Goal: Task Accomplishment & Management: Manage account settings

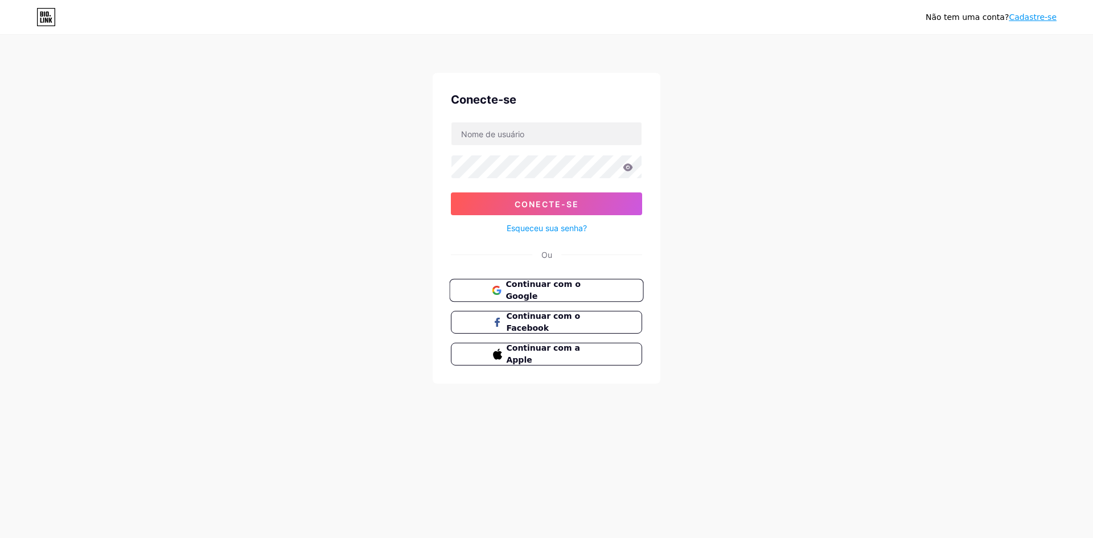
click at [570, 289] on font "Continuar com o Google" at bounding box center [543, 291] width 75 height 22
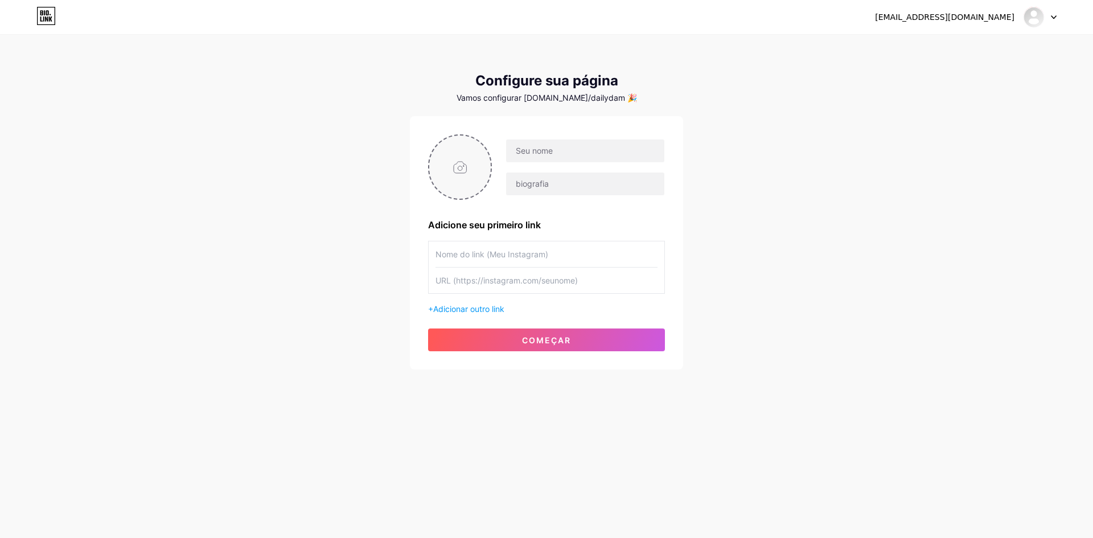
click at [471, 163] on input "file" at bounding box center [459, 167] width 61 height 63
type input "C:\fakepath\20150620_211054.jpg"
click at [470, 167] on img at bounding box center [460, 166] width 64 height 65
click at [546, 136] on div at bounding box center [546, 166] width 237 height 65
click at [546, 152] on input "text" at bounding box center [585, 150] width 158 height 23
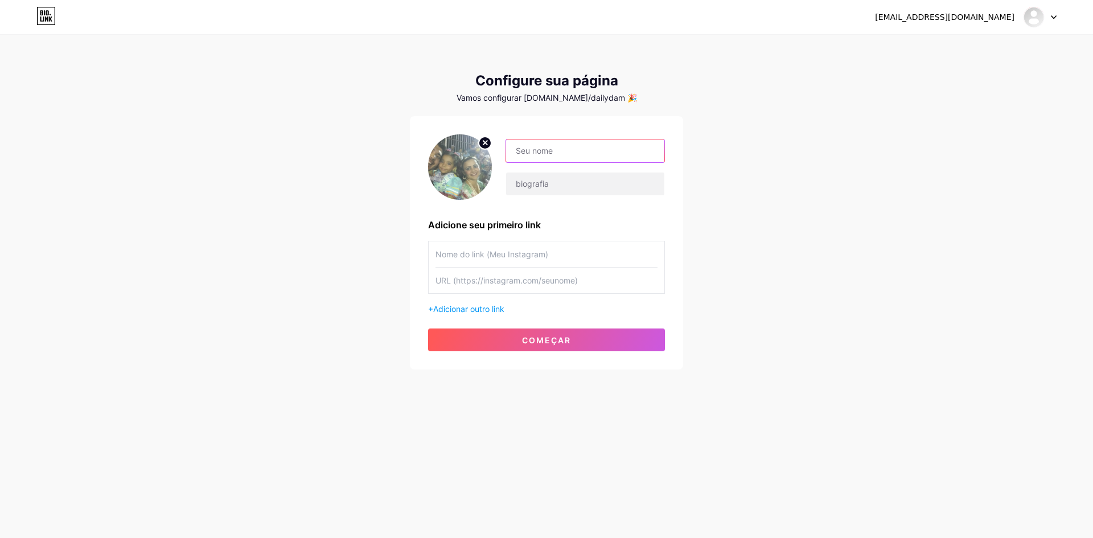
type input "l"
paste input "migasshopper"
type input "migasshopper"
click at [569, 179] on input "text" at bounding box center [585, 184] width 158 height 23
paste input "🛍 Achados incríveis | Preços que cabem no bolso 💖 📦 Envio para todo [GEOGRAPHIC…"
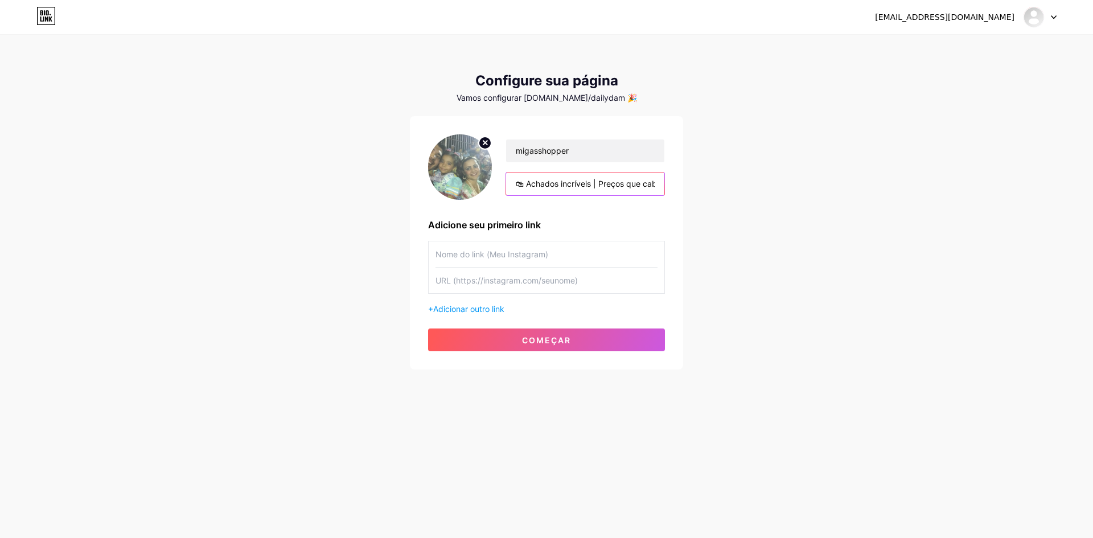
scroll to position [0, 216]
type input "🛍 Achados incríveis | Preços que cabem no bolso 💖 📦 Envio para todo [GEOGRAPHIC…"
click at [518, 255] on input "text" at bounding box center [547, 254] width 222 height 26
paste input "[URL][DOMAIN_NAME]"
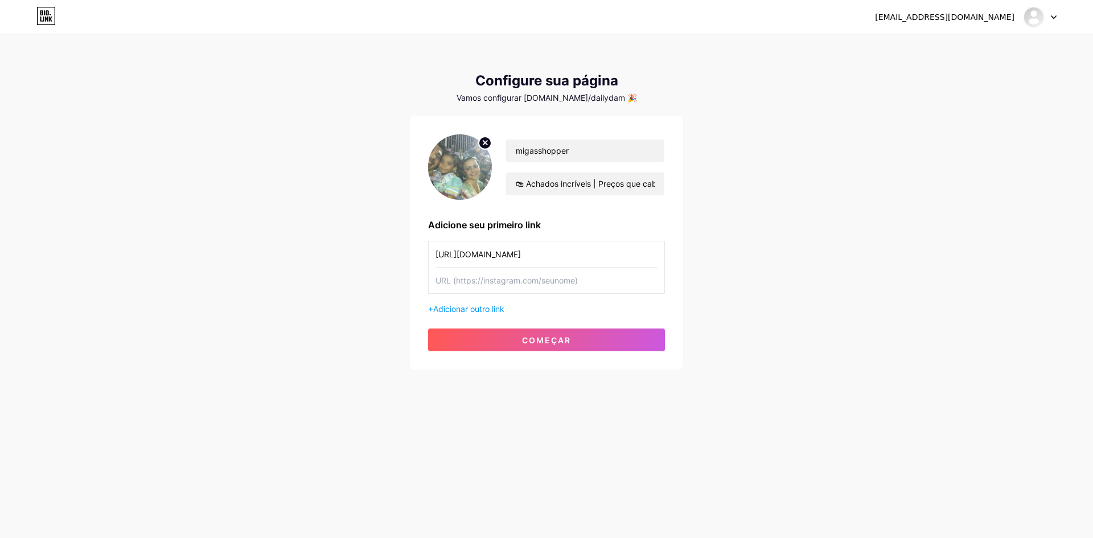
scroll to position [0, 66]
type input "[URL][DOMAIN_NAME]"
click at [530, 282] on input "text" at bounding box center [547, 281] width 222 height 26
click at [502, 341] on button "começar" at bounding box center [546, 340] width 237 height 23
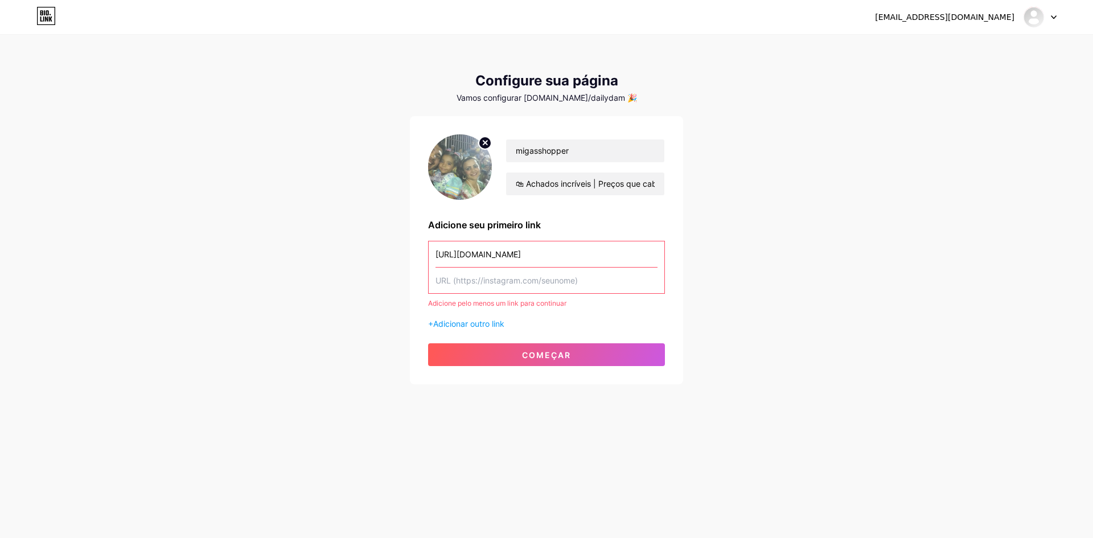
click at [530, 288] on input "text" at bounding box center [547, 281] width 222 height 26
click at [532, 284] on input "text" at bounding box center [547, 281] width 222 height 26
paste input "[URL][DOMAIN_NAME]"
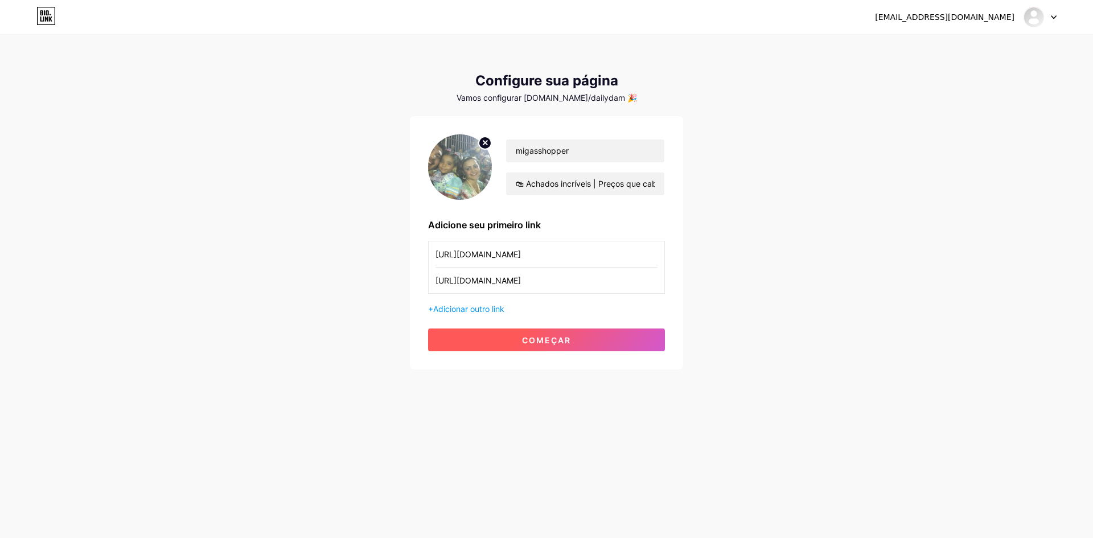
type input "[URL][DOMAIN_NAME]"
click at [559, 331] on button "começar" at bounding box center [546, 340] width 237 height 23
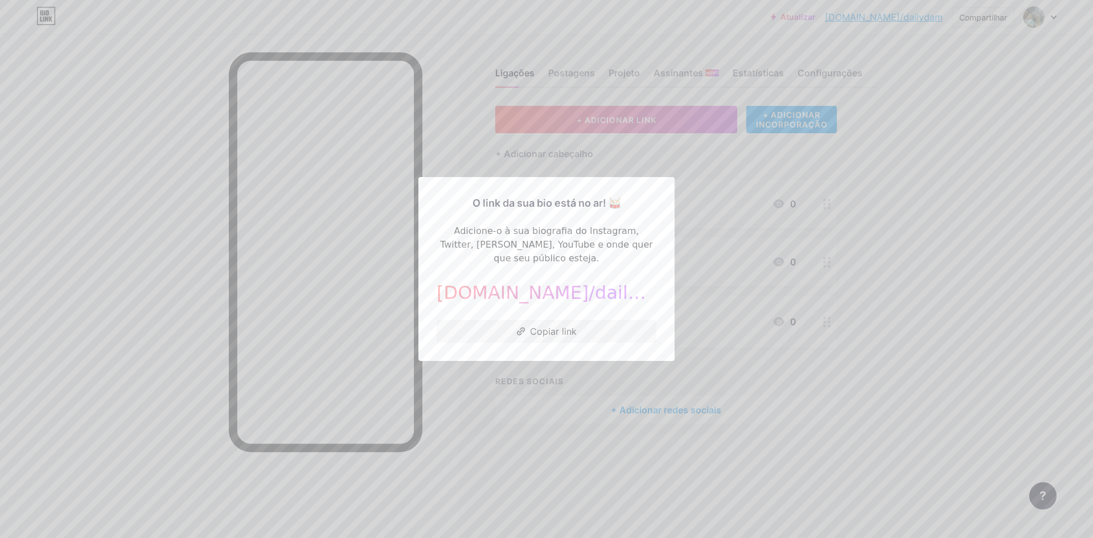
click at [811, 299] on div at bounding box center [546, 269] width 1093 height 538
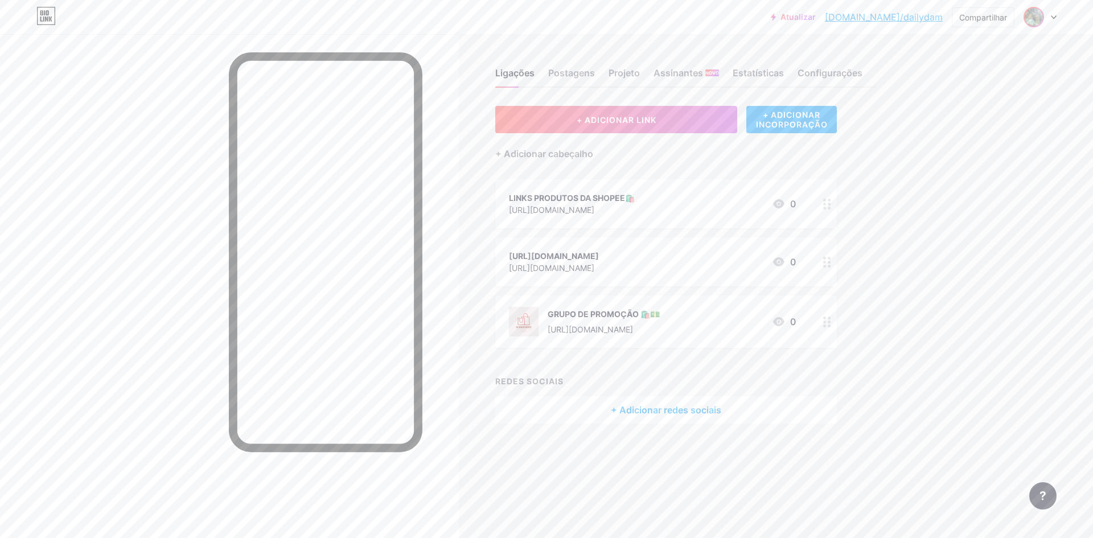
click at [1029, 24] on img at bounding box center [1034, 17] width 18 height 18
click at [1004, 71] on div "migasshopper" at bounding box center [992, 68] width 88 height 9
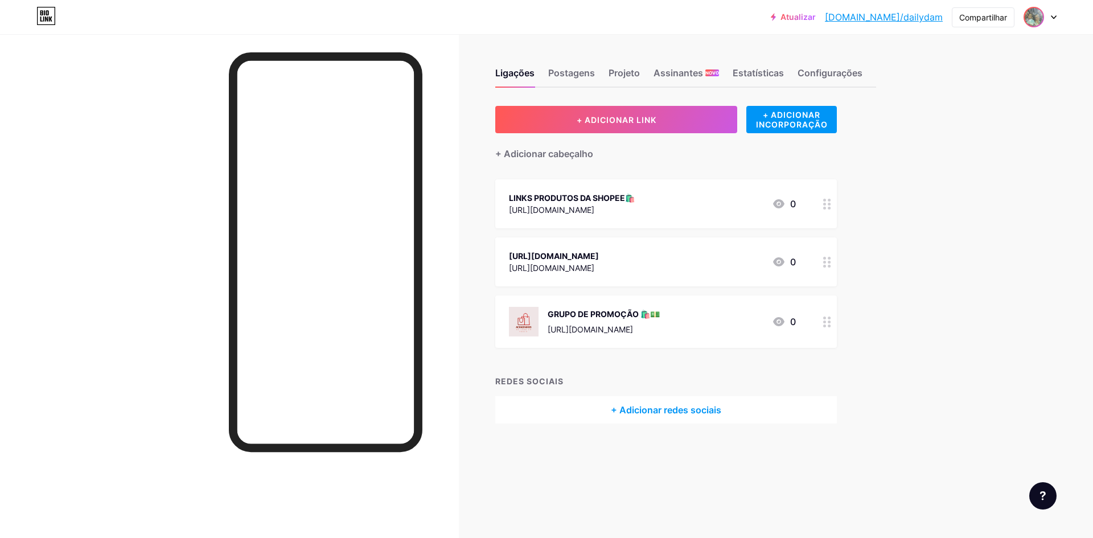
click at [1034, 15] on img at bounding box center [1034, 17] width 18 height 18
click at [930, 71] on img at bounding box center [933, 73] width 18 height 18
drag, startPoint x: 1027, startPoint y: 21, endPoint x: 876, endPoint y: 198, distance: 232.2
click at [877, 198] on div "Ligações Postagens Projeto Assinantes NOVO Estatísticas Configurações + ADICION…" at bounding box center [462, 257] width 924 height 446
click at [824, 327] on icon at bounding box center [827, 323] width 8 height 11
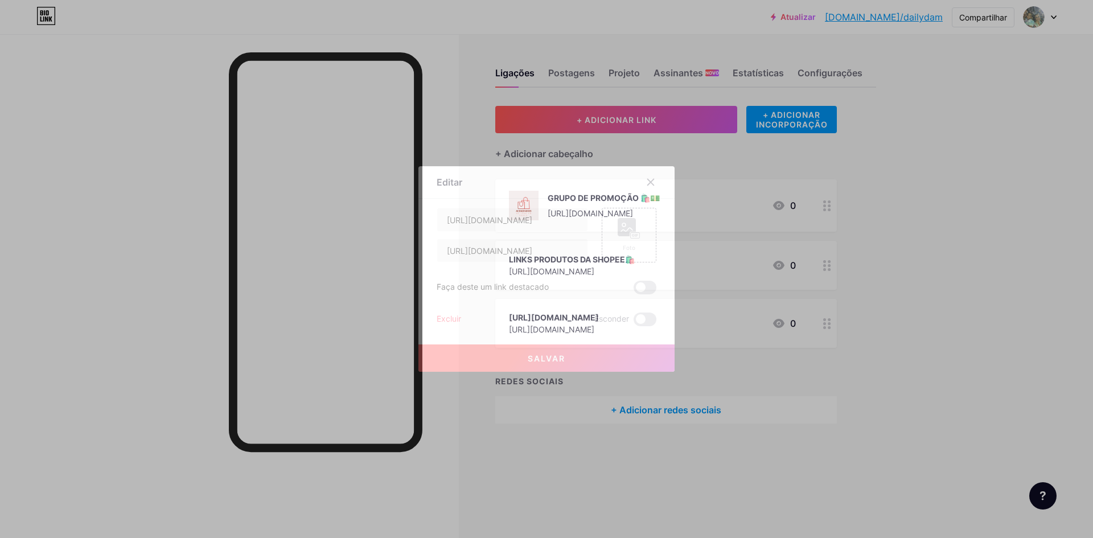
drag, startPoint x: 459, startPoint y: 323, endPoint x: 455, endPoint y: 316, distance: 8.7
click at [458, 321] on div "Excluir Esconder" at bounding box center [547, 320] width 220 height 14
click at [445, 317] on font "Excluir" at bounding box center [449, 319] width 24 height 10
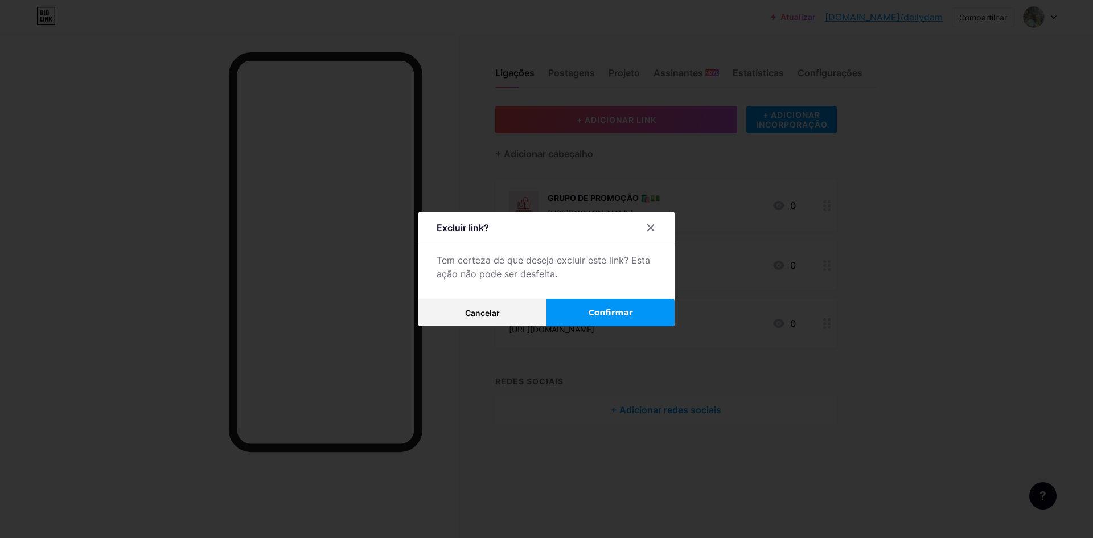
click at [605, 309] on font "Confirmar" at bounding box center [610, 312] width 44 height 9
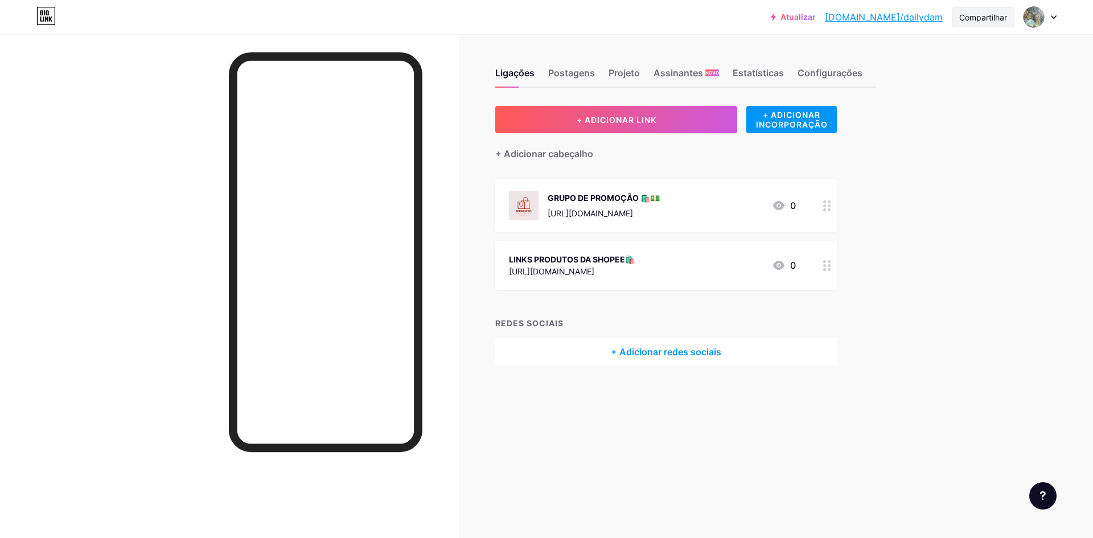
click at [971, 11] on div "Compartilhar" at bounding box center [983, 17] width 48 height 12
click at [1033, 30] on div "Atualizar bio.link/dailyd... bio.link/dailydam Compartilhar Copiar link https:/…" at bounding box center [546, 17] width 1093 height 34
click at [1056, 13] on div "Atualizar bio.link/dailyd... bio.link/dailydam Compartilhar Trocar de conta mig…" at bounding box center [546, 17] width 1093 height 20
click at [1051, 14] on div at bounding box center [1040, 17] width 33 height 20
click at [1000, 92] on div "Trocar de conta migasshopper bio.link/dailydam + Adicionar uma nova página" at bounding box center [985, 72] width 141 height 83
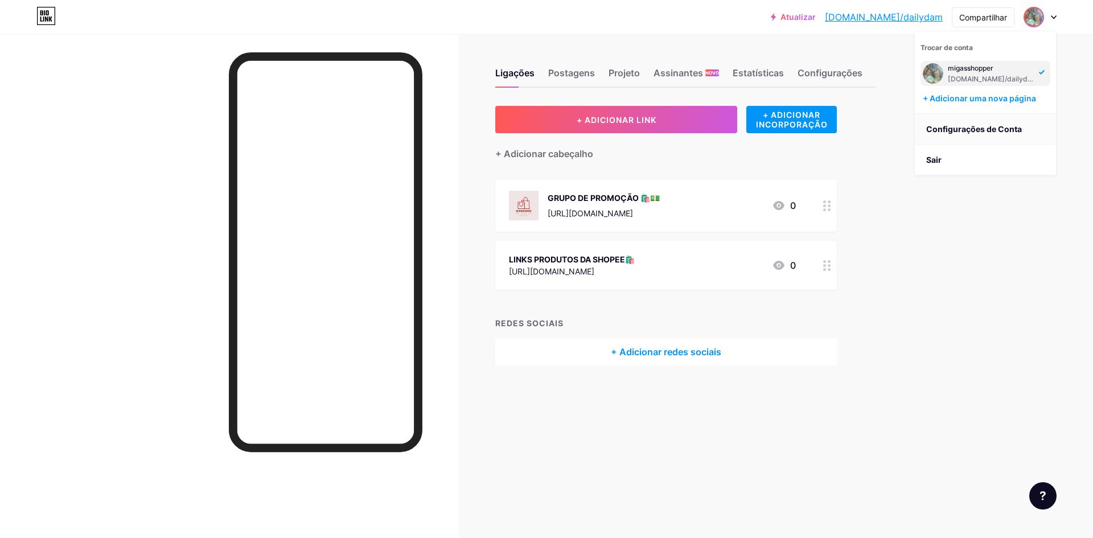
click at [995, 125] on font "Configurações de Conta" at bounding box center [974, 129] width 96 height 10
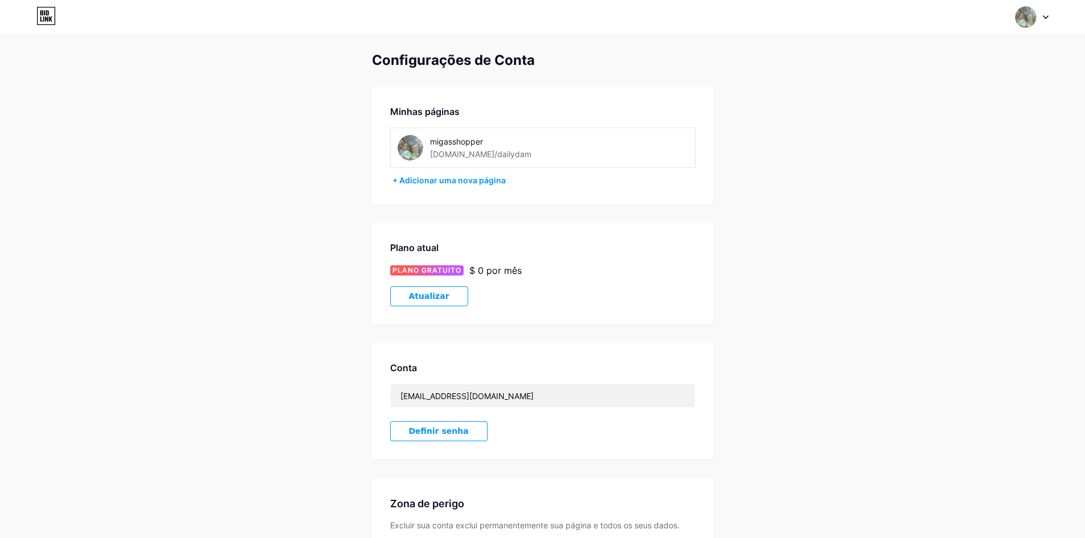
click at [519, 150] on div "migasshopper bio.link/dailydam" at bounding box center [507, 148] width 154 height 26
click at [420, 143] on img at bounding box center [410, 148] width 26 height 26
click at [466, 174] on div "Minhas páginas migasshopper bio.link/dailydam + Adicionar uma nova página" at bounding box center [543, 146] width 342 height 118
click at [451, 178] on font "+ Adicionar uma nova página" at bounding box center [448, 180] width 113 height 10
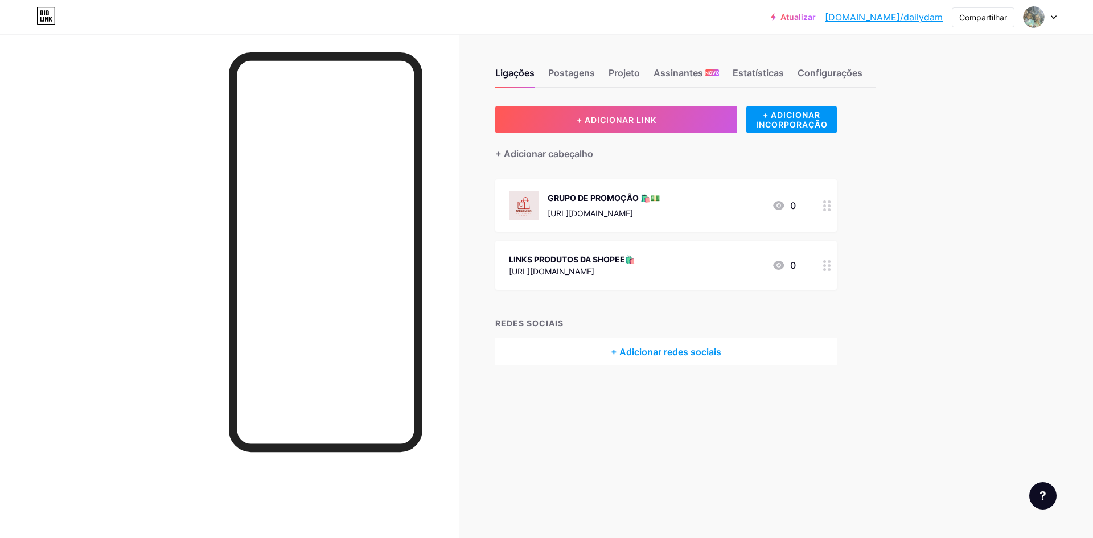
click at [915, 18] on font "[DOMAIN_NAME]/dailydam" at bounding box center [884, 16] width 118 height 11
click at [1033, 22] on img at bounding box center [1034, 17] width 18 height 18
click at [724, 355] on div "+ Adicionar redes sociais" at bounding box center [666, 351] width 342 height 27
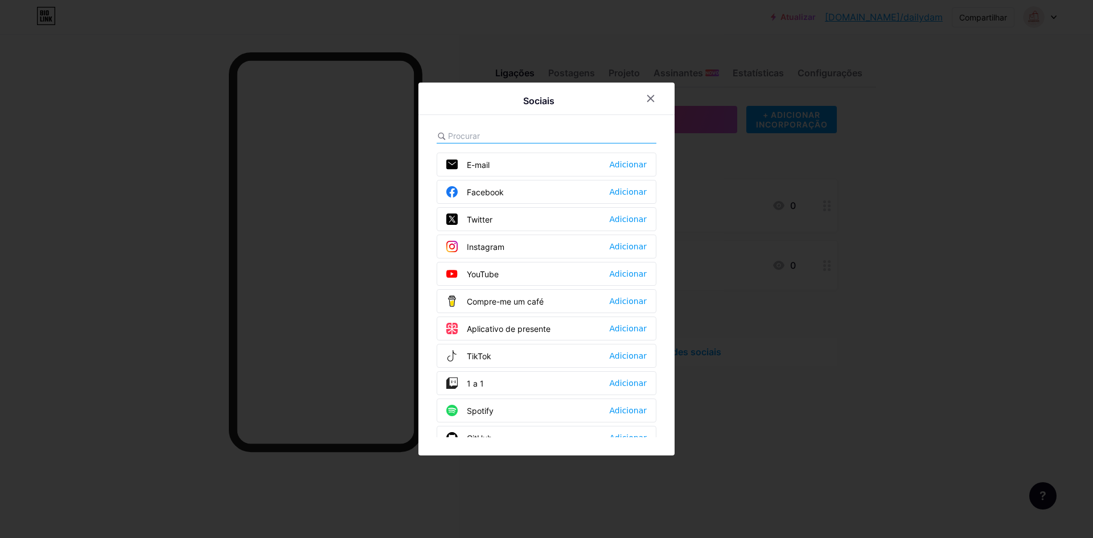
click at [529, 236] on div "Instagram Adicionar" at bounding box center [547, 247] width 220 height 24
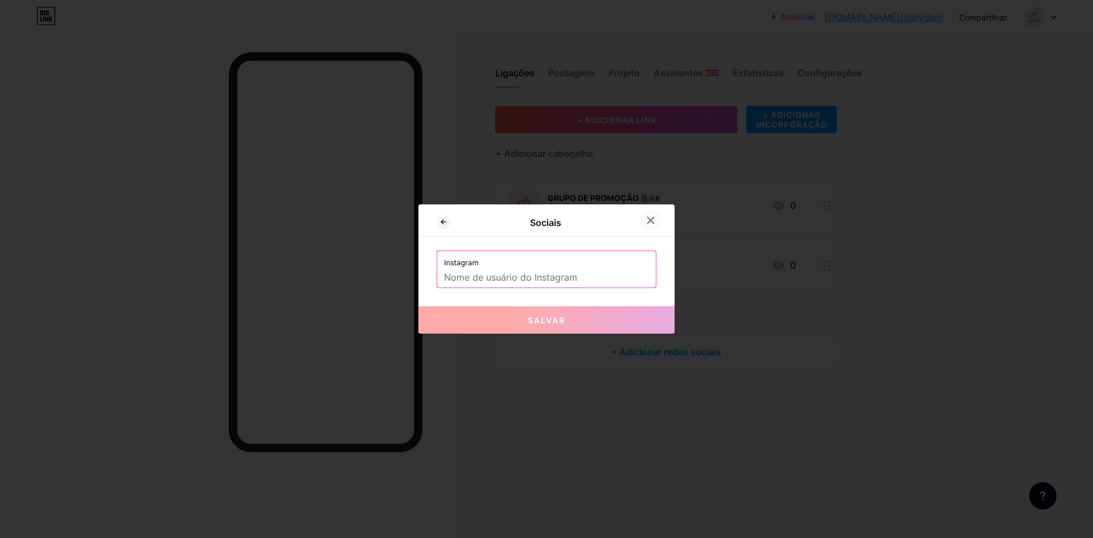
click at [642, 224] on div at bounding box center [651, 220] width 20 height 20
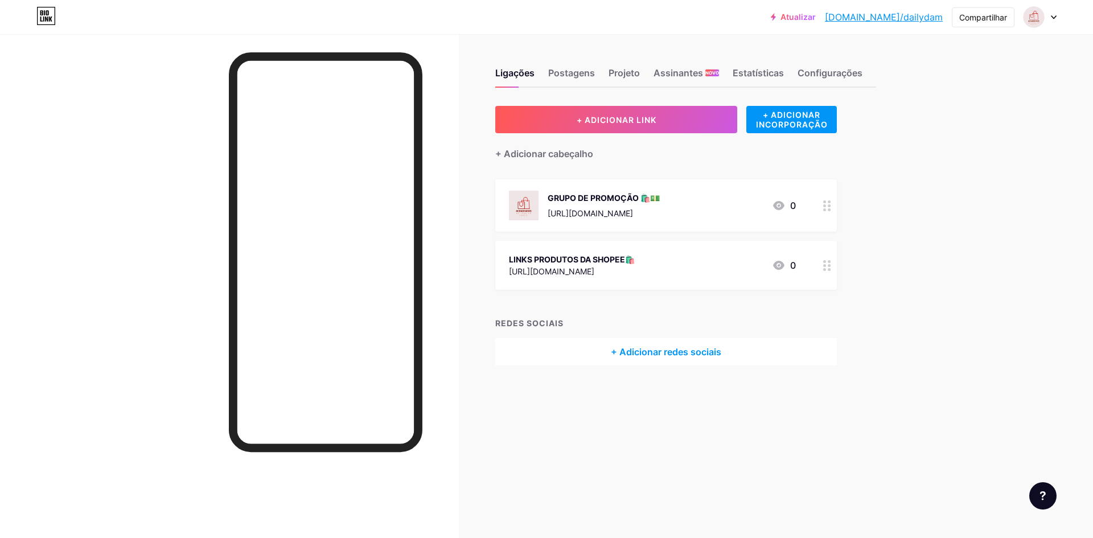
click at [684, 350] on font "+ Adicionar redes sociais" at bounding box center [666, 351] width 110 height 11
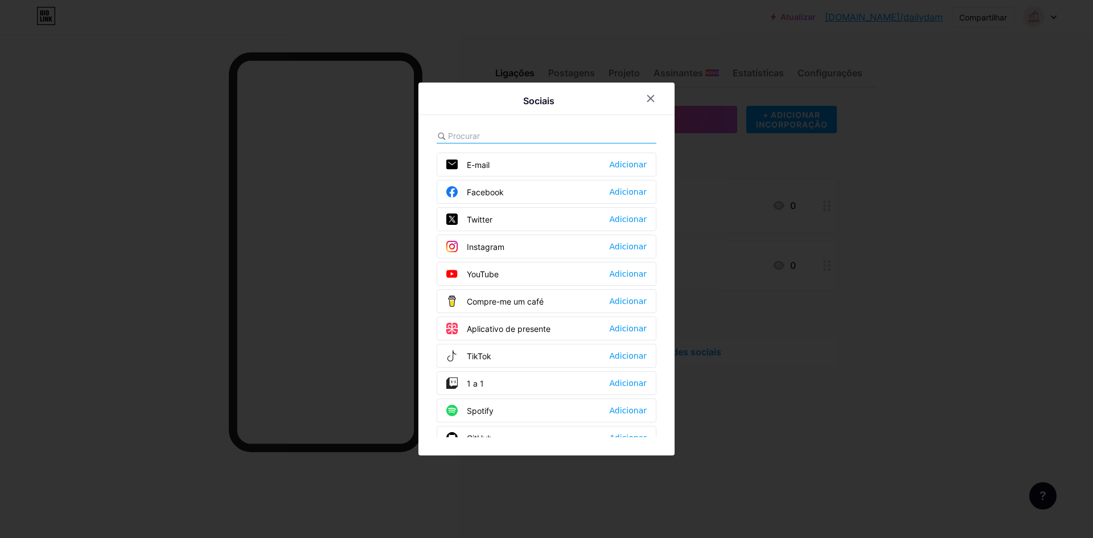
click at [646, 102] on icon at bounding box center [650, 98] width 9 height 9
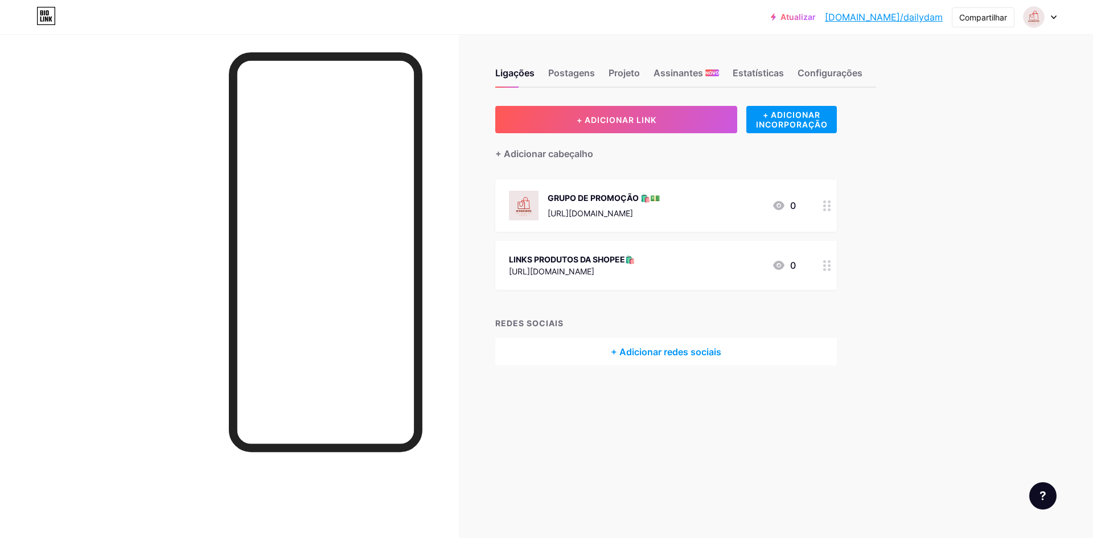
click at [601, 63] on div "Ligações Postagens Projeto Assinantes NOVO Estatísticas Configurações" at bounding box center [685, 68] width 381 height 40
